Goal: Information Seeking & Learning: Learn about a topic

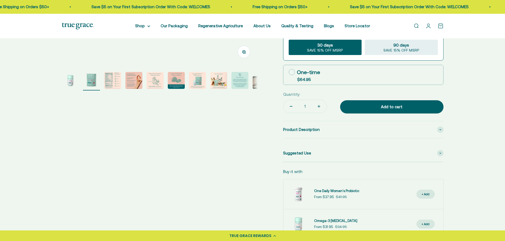
click at [113, 79] on img "Go to item 3" at bounding box center [112, 80] width 17 height 17
select select "3"
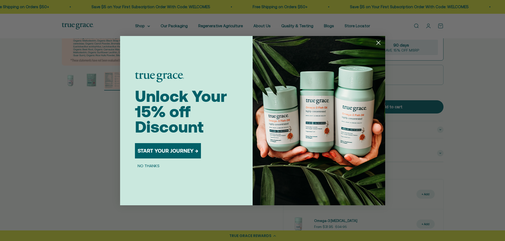
scroll to position [79, 0]
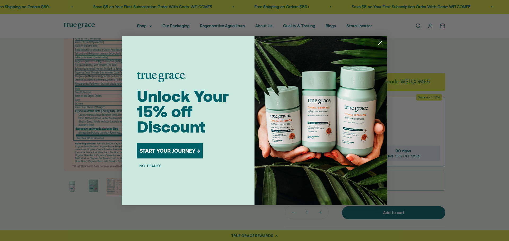
click at [379, 42] on circle "Close dialog" at bounding box center [380, 42] width 9 height 9
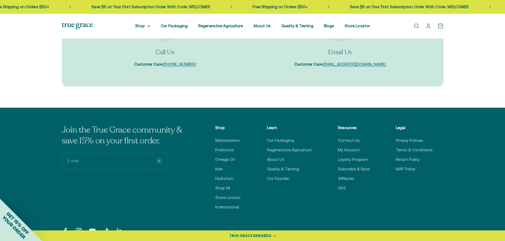
scroll to position [1669, 0]
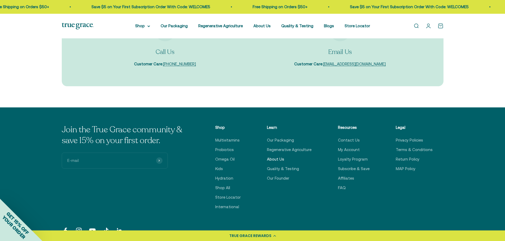
click at [283, 157] on link "About Us" at bounding box center [275, 159] width 17 height 6
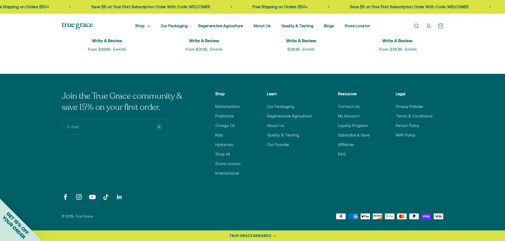
scroll to position [1324, 0]
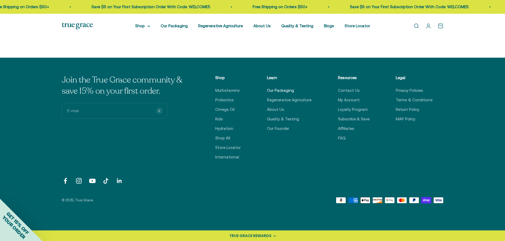
click at [287, 88] on link "Our Packaging" at bounding box center [280, 90] width 27 height 6
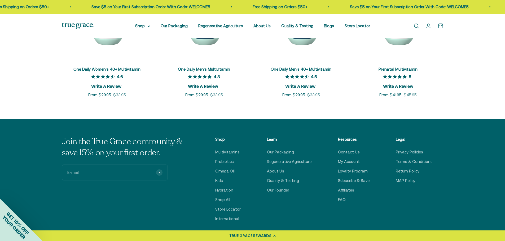
scroll to position [1457, 0]
